Goal: Task Accomplishment & Management: Manage account settings

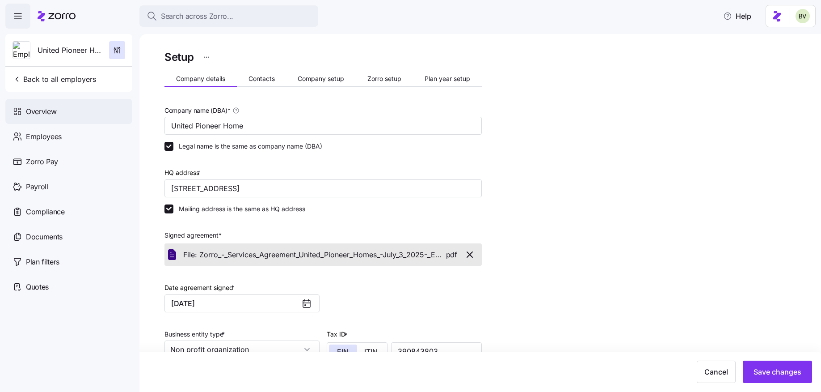
click at [63, 109] on div "Overview" at bounding box center [68, 111] width 127 height 25
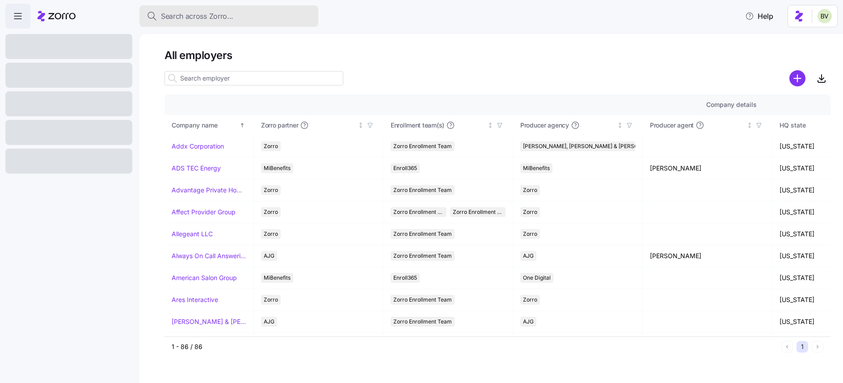
click at [189, 23] on button "Search across Zorro..." at bounding box center [228, 15] width 179 height 21
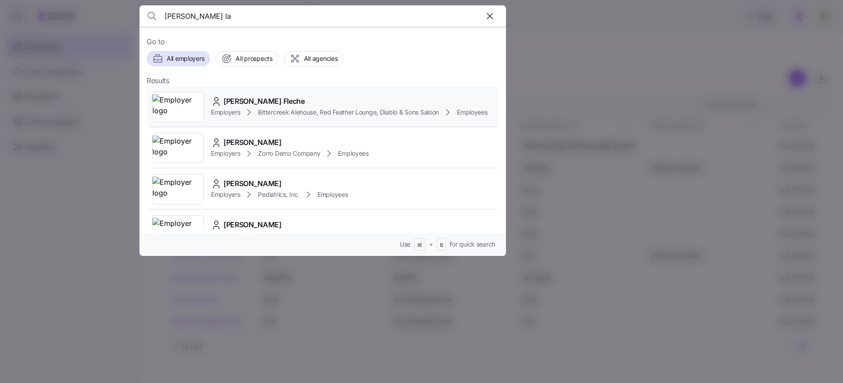
type input "brad la"
click at [188, 112] on img at bounding box center [177, 106] width 51 height 25
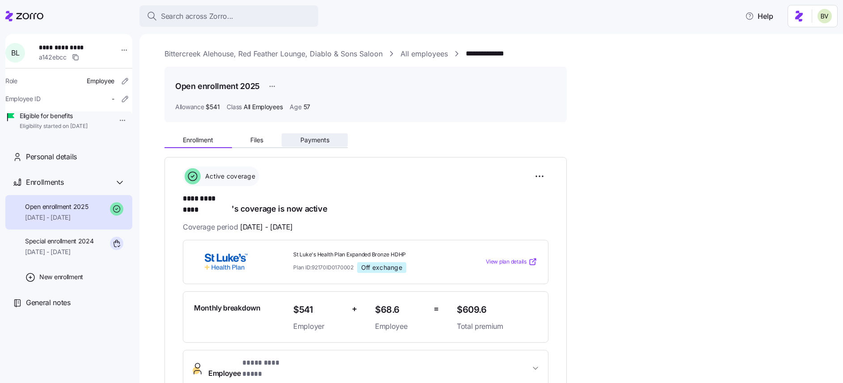
click at [316, 134] on button "Payments" at bounding box center [315, 139] width 66 height 13
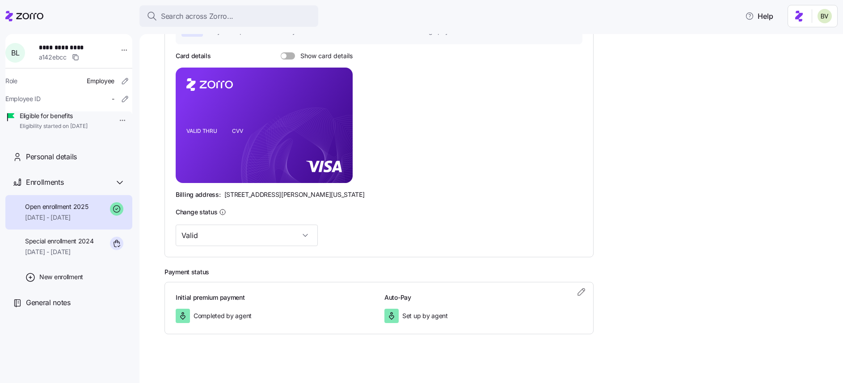
scroll to position [179, 0]
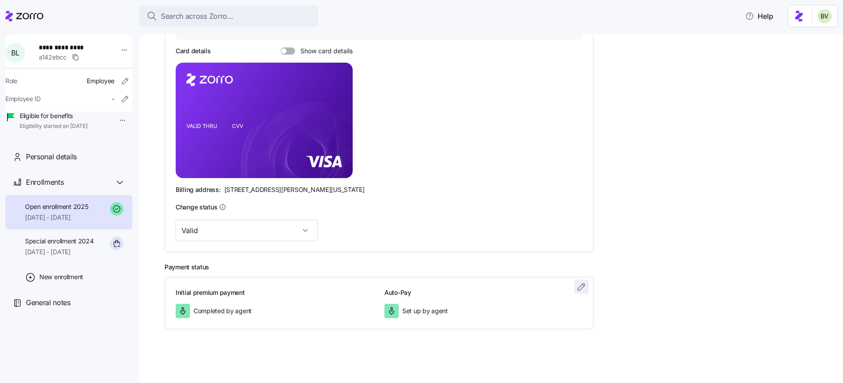
click at [577, 286] on icon "button" at bounding box center [581, 286] width 11 height 11
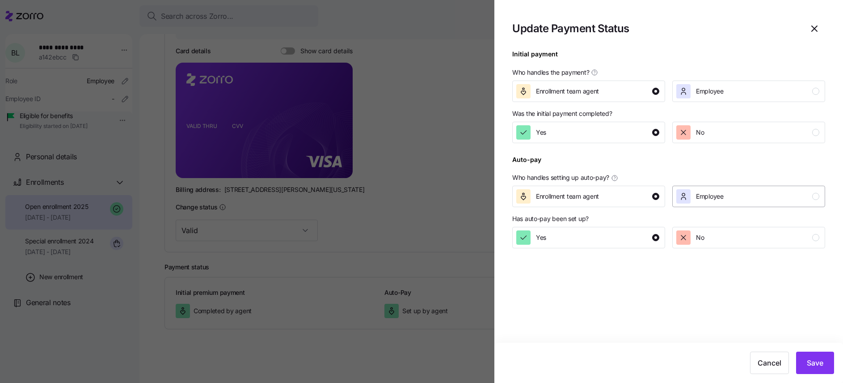
click at [716, 199] on span "Employee" at bounding box center [710, 196] width 28 height 9
click at [700, 238] on span "No" at bounding box center [700, 237] width 8 height 9
click at [807, 363] on span "Save" at bounding box center [815, 362] width 17 height 11
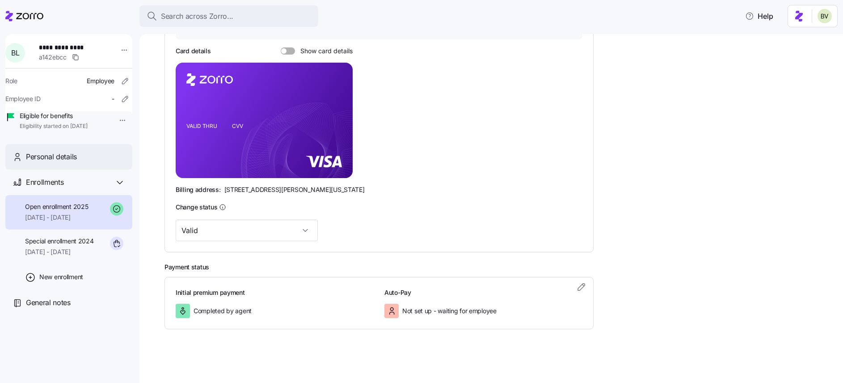
click at [86, 162] on div "Personal details" at bounding box center [75, 156] width 99 height 11
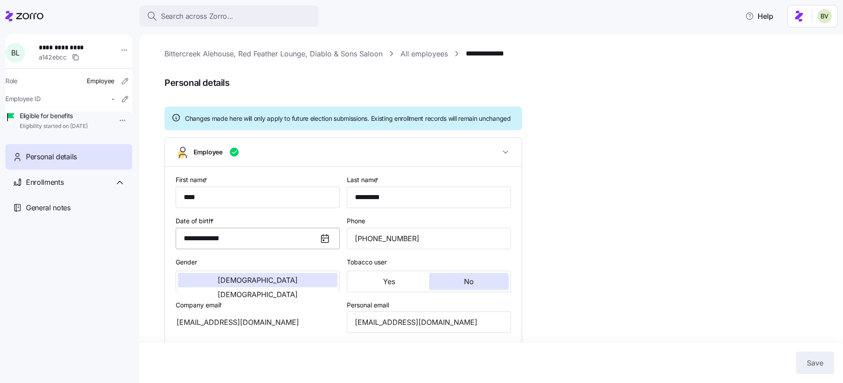
type input "All Employees"
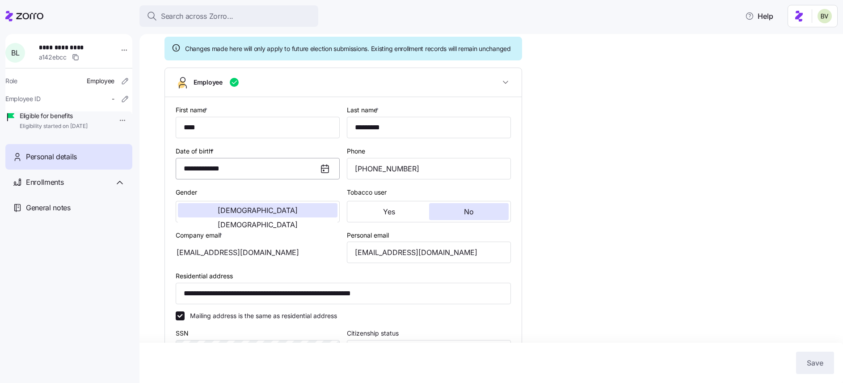
scroll to position [84, 0]
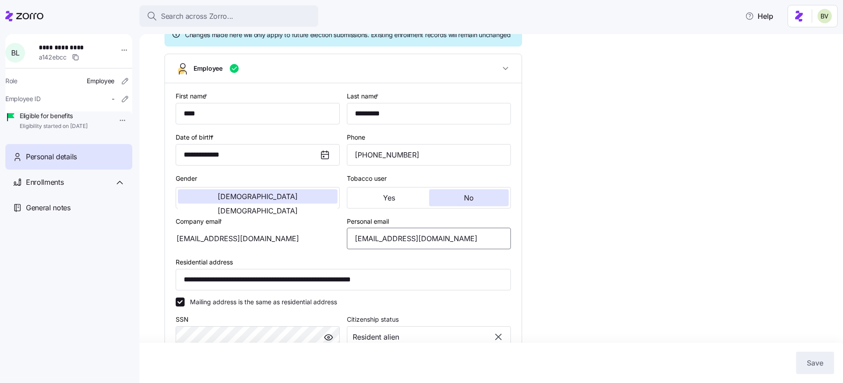
drag, startPoint x: 432, startPoint y: 248, endPoint x: 355, endPoint y: 251, distance: 77.4
click at [355, 249] on input "bvlafleche@gmail.com" at bounding box center [429, 237] width 164 height 21
